Goal: Check status: Check status

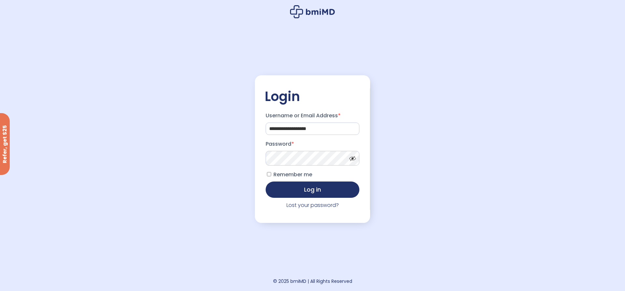
click at [266, 181] on button "Log in" at bounding box center [313, 189] width 94 height 16
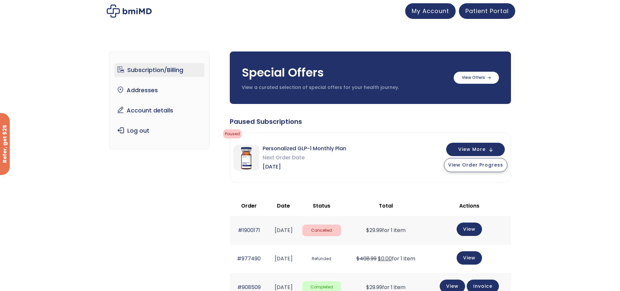
click at [486, 164] on span "View Order Progress" at bounding box center [475, 164] width 55 height 7
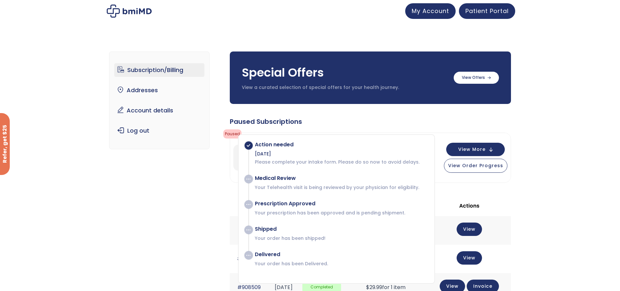
scroll to position [33, 0]
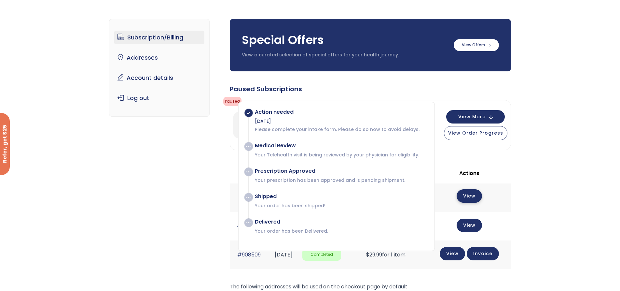
click at [468, 200] on link "View" at bounding box center [469, 195] width 25 height 13
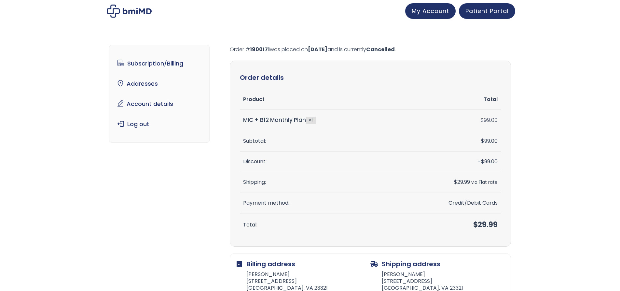
click at [468, 200] on tfoot "Subtotal: $ 99.00 Discount: - $ 99.00 Shipping: $ 29.99 via Flat rate Payment m…" at bounding box center [370, 183] width 261 height 105
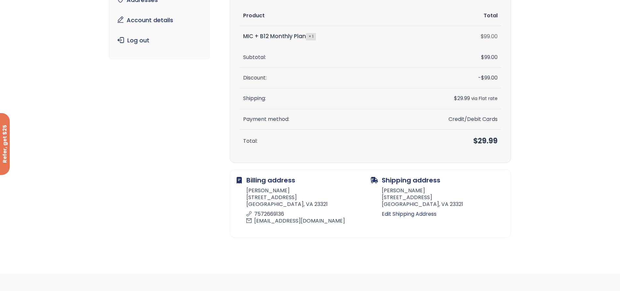
scroll to position [195, 0]
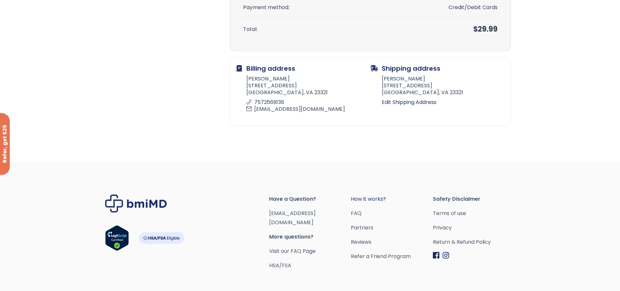
click at [370, 199] on link "How it works?" at bounding box center [392, 198] width 82 height 9
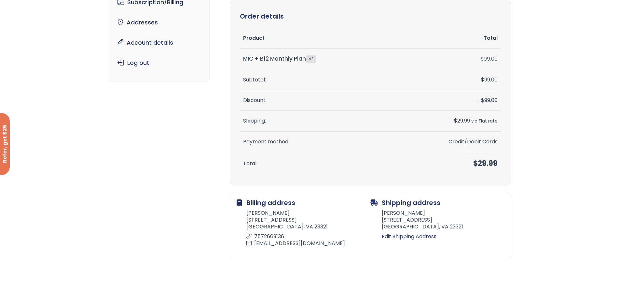
scroll to position [222, 0]
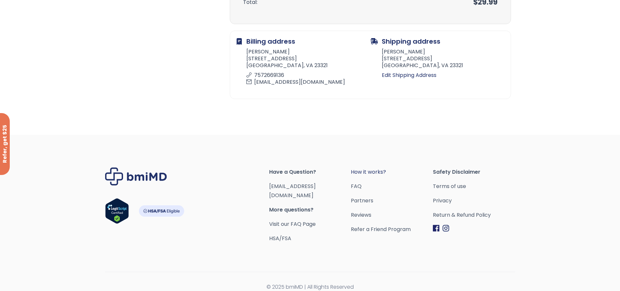
click at [366, 172] on link "How it works?" at bounding box center [392, 171] width 82 height 9
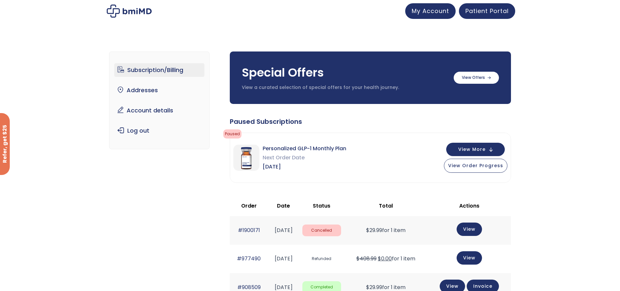
click at [330, 231] on span "Cancelled" at bounding box center [321, 230] width 39 height 12
click at [246, 231] on link "#1900171" at bounding box center [249, 229] width 22 height 7
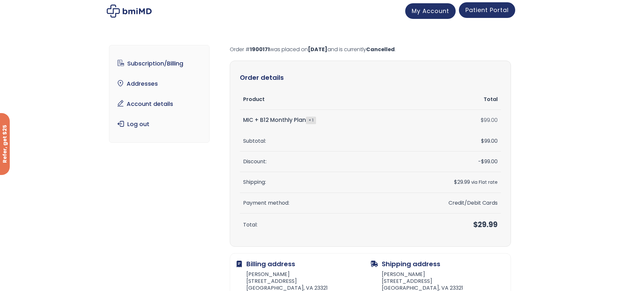
click at [482, 12] on span "Patient Portal" at bounding box center [486, 10] width 43 height 8
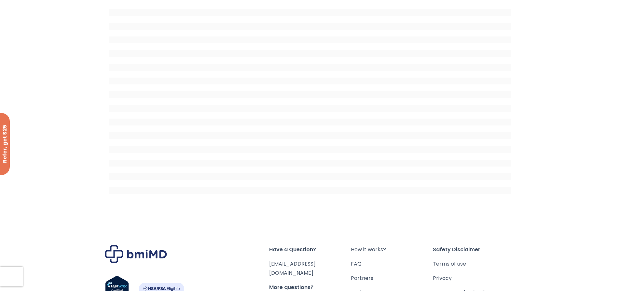
scroll to position [8, 0]
